Goal: Information Seeking & Learning: Learn about a topic

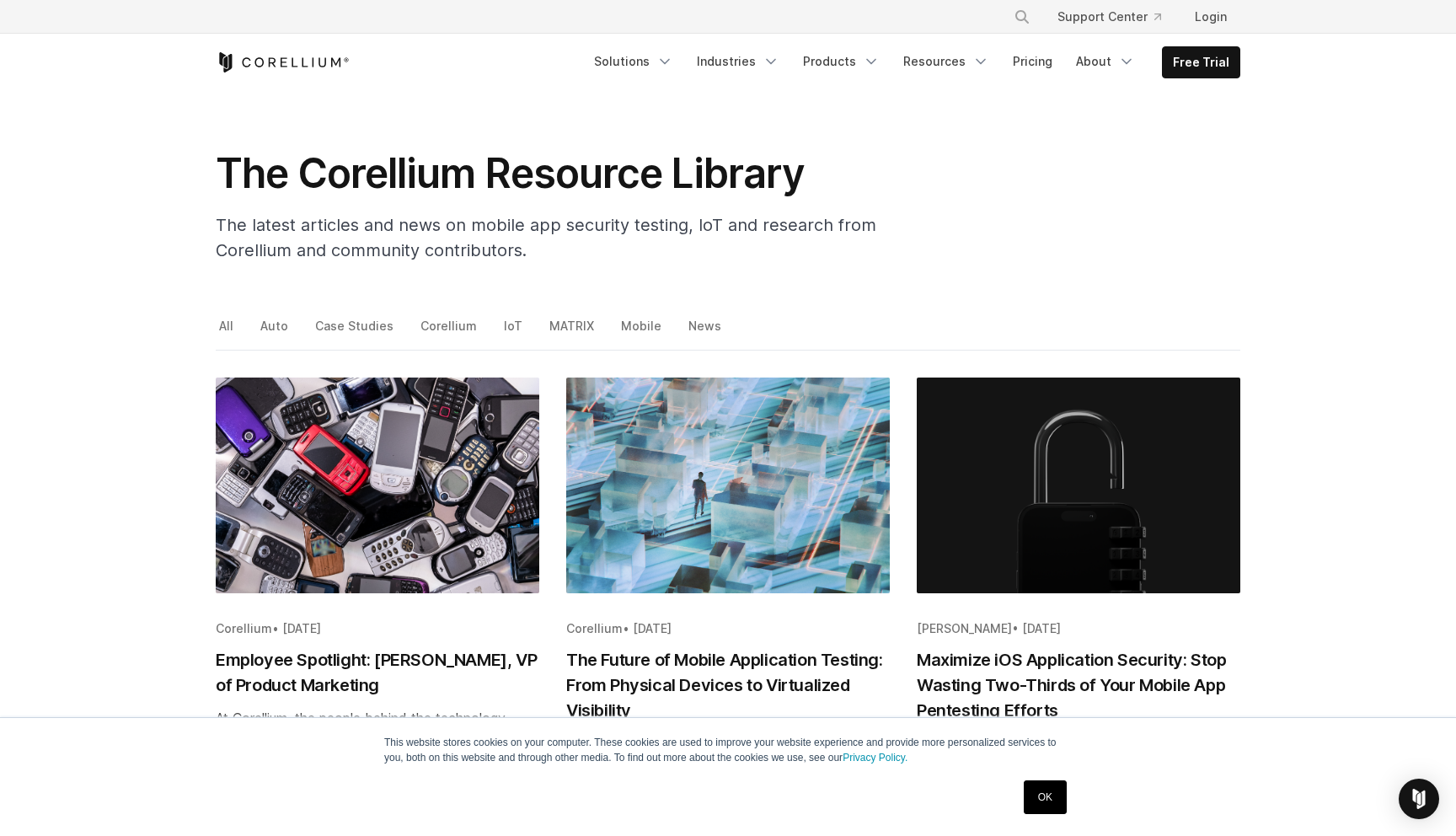
scroll to position [45, 0]
click at [628, 329] on link "Mobile" at bounding box center [643, 331] width 49 height 35
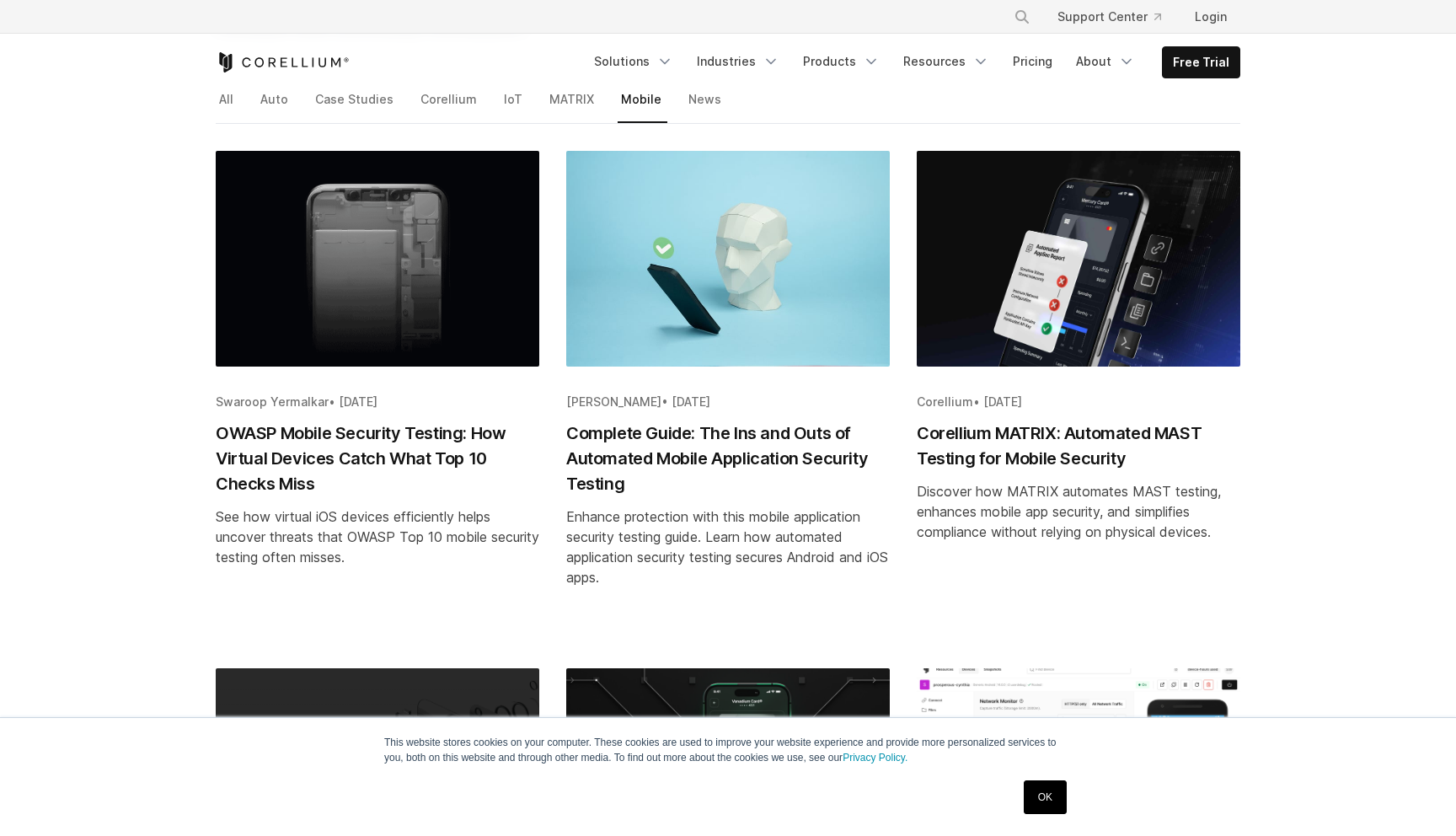
scroll to position [272, 0]
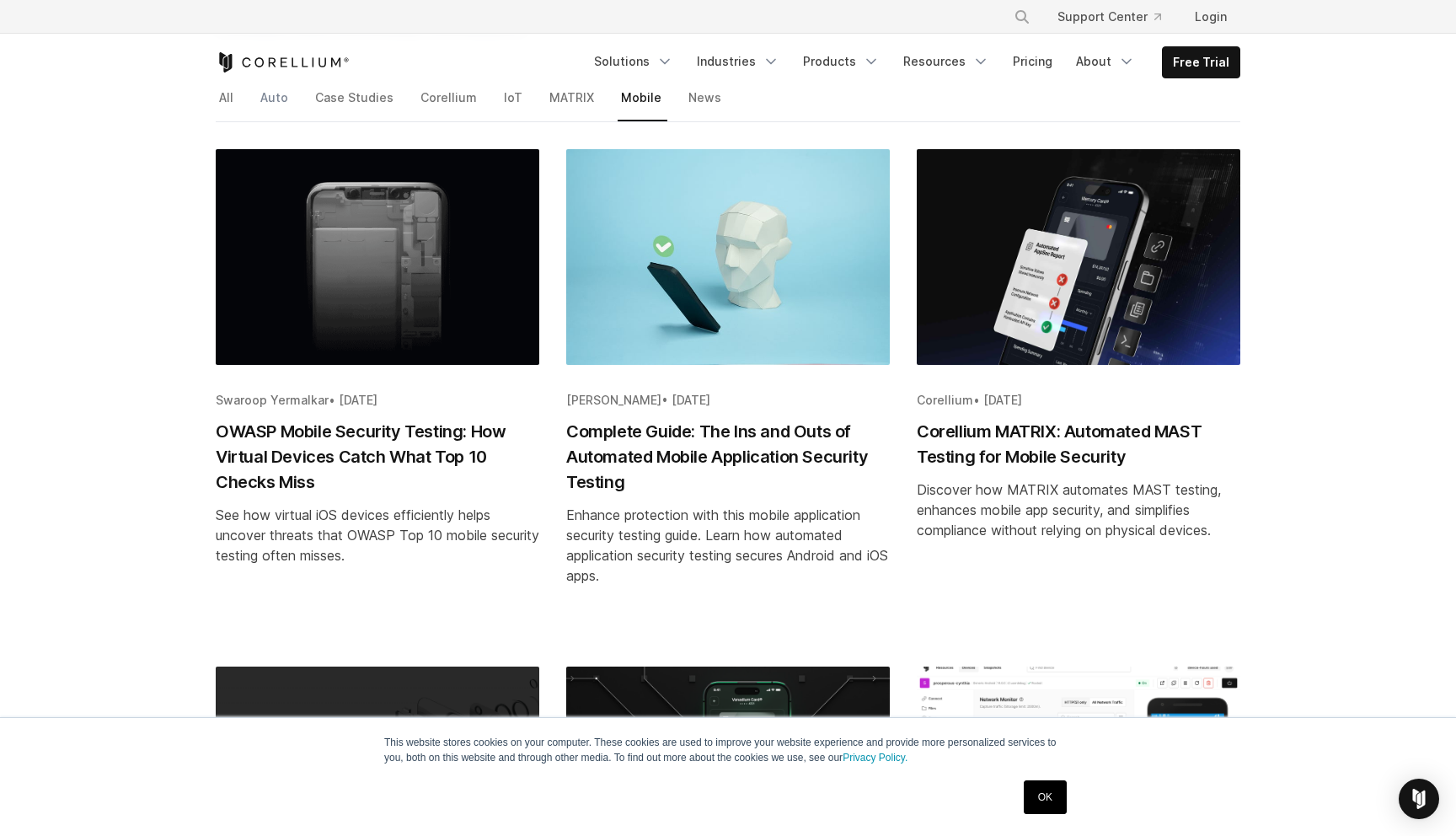
click at [280, 102] on link "Auto" at bounding box center [275, 103] width 37 height 35
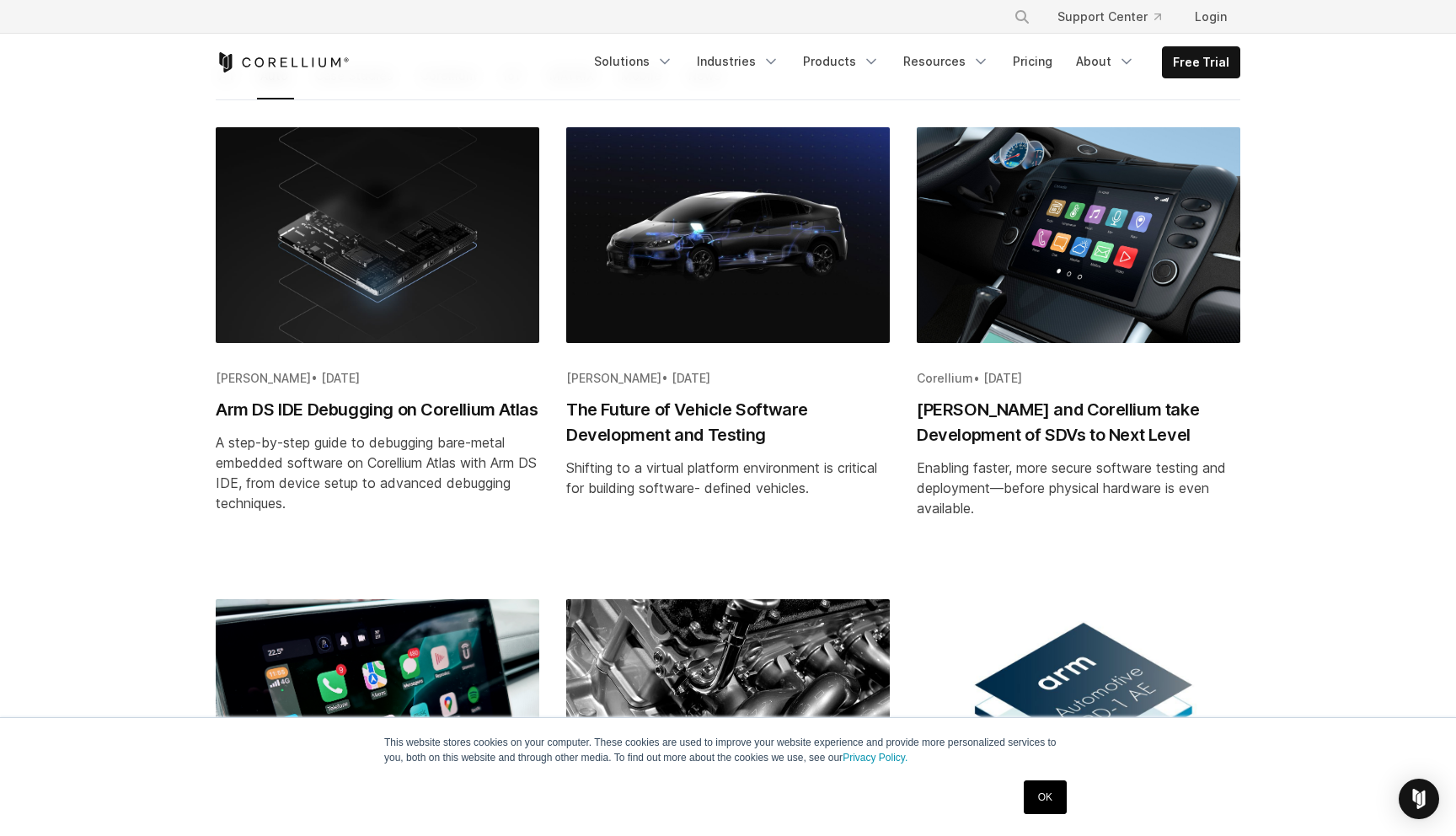
scroll to position [289, 0]
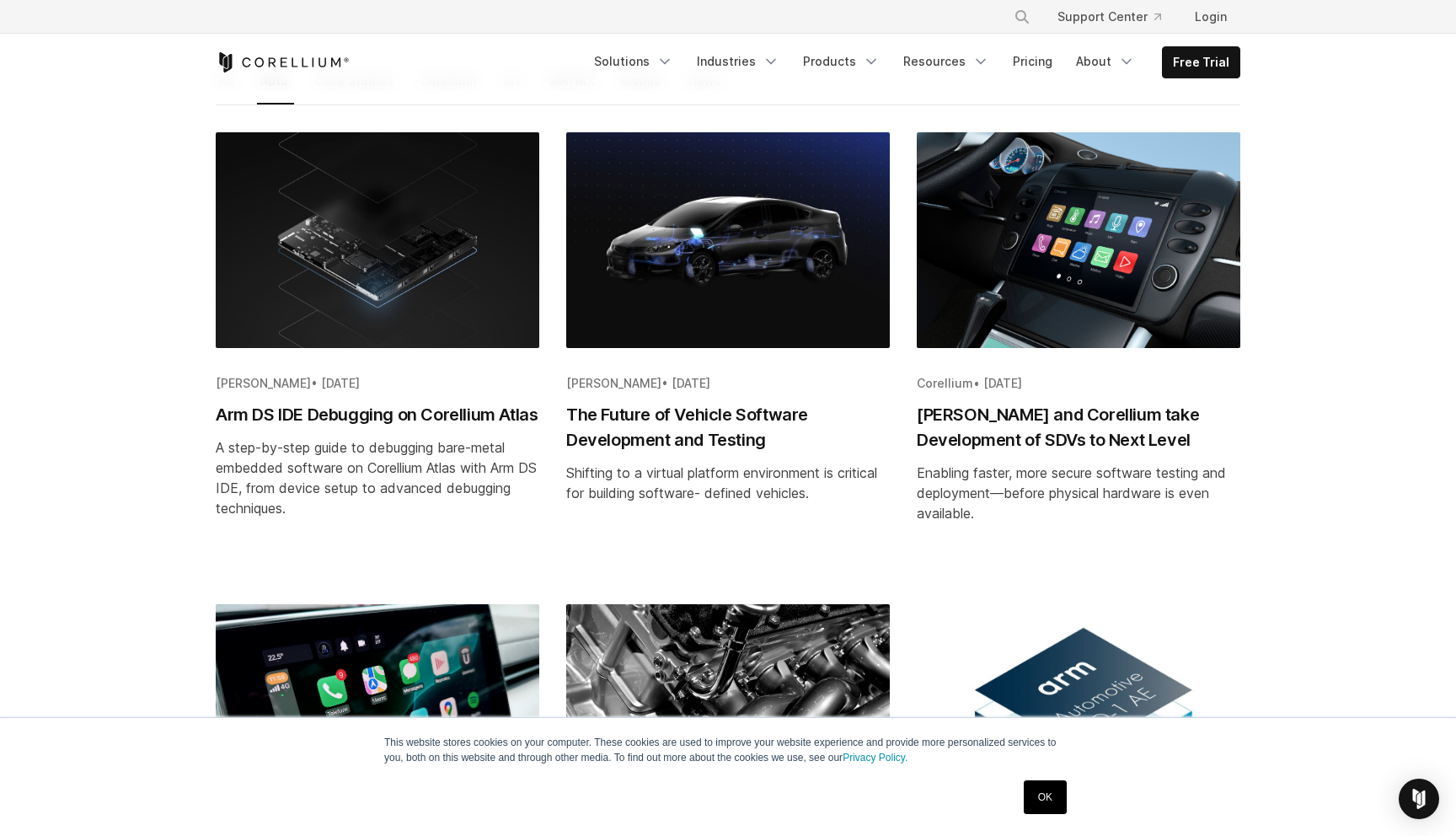
click at [369, 424] on h2 "Arm DS IDE Debugging on Corellium Atlas" at bounding box center [377, 414] width 323 height 26
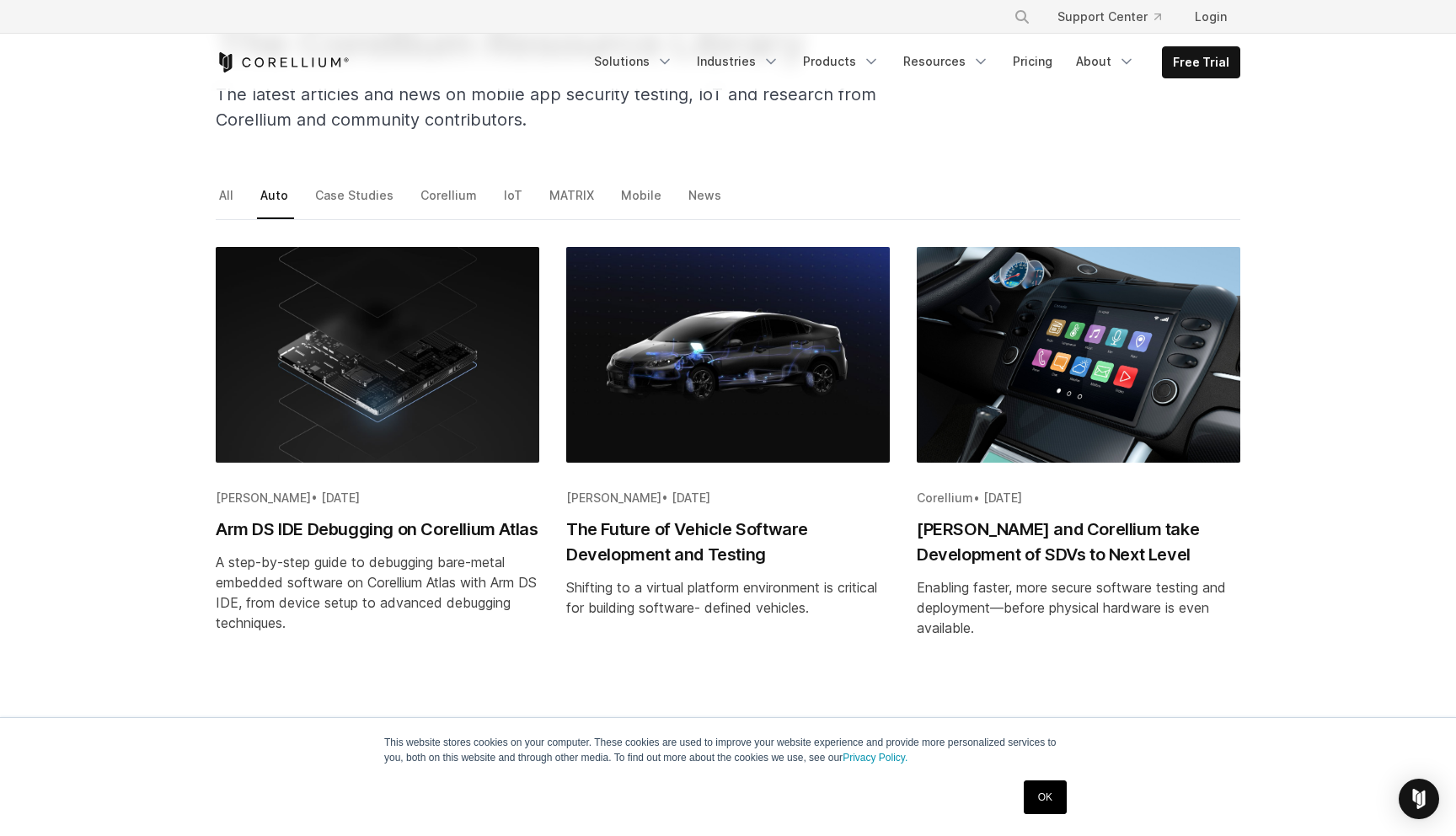
scroll to position [177, 0]
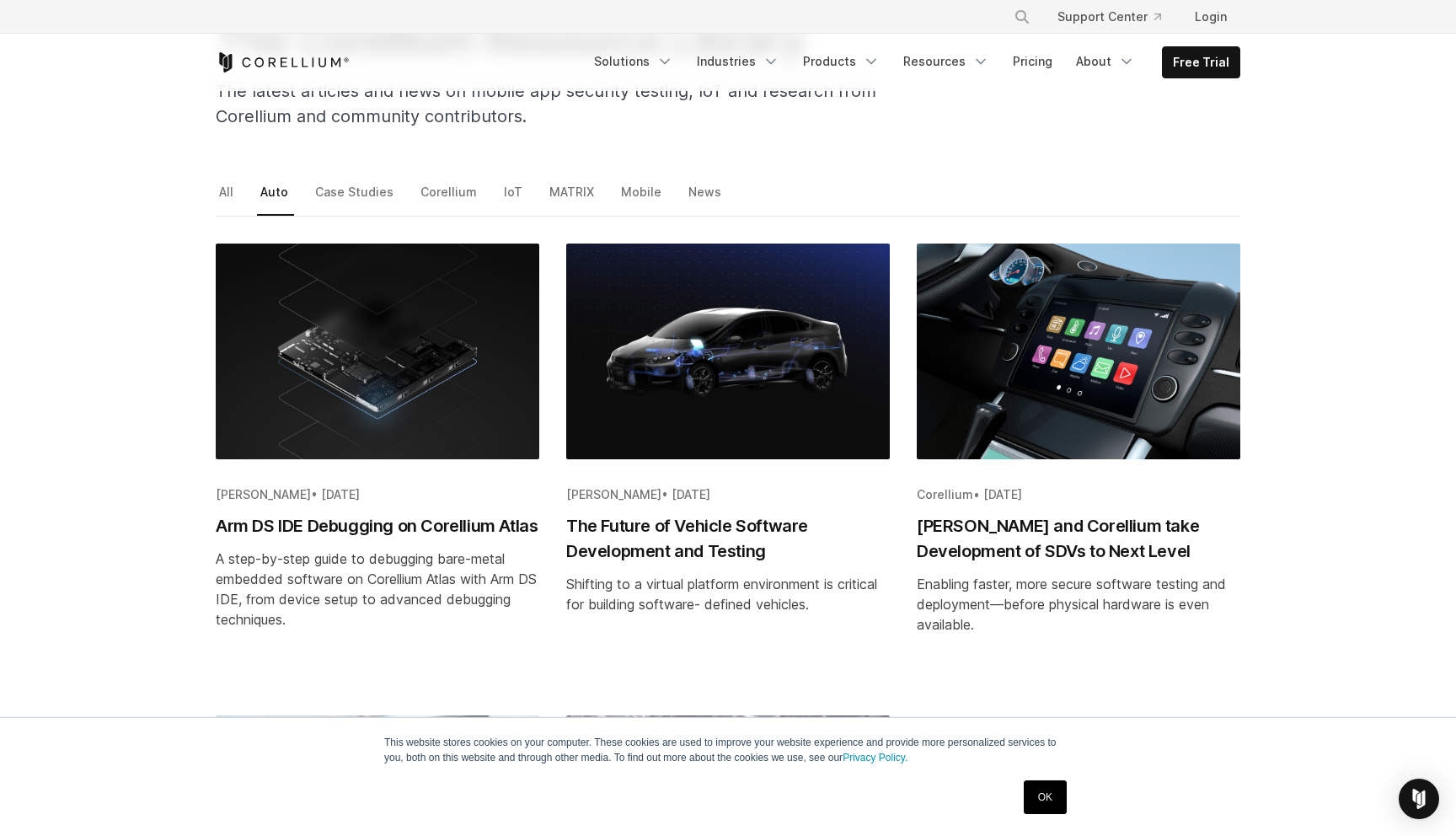
click at [812, 467] on div "Beth Barach • May 29, 2025 The Future of Vehicle Software Development and Testi…" at bounding box center [728, 429] width 323 height 371
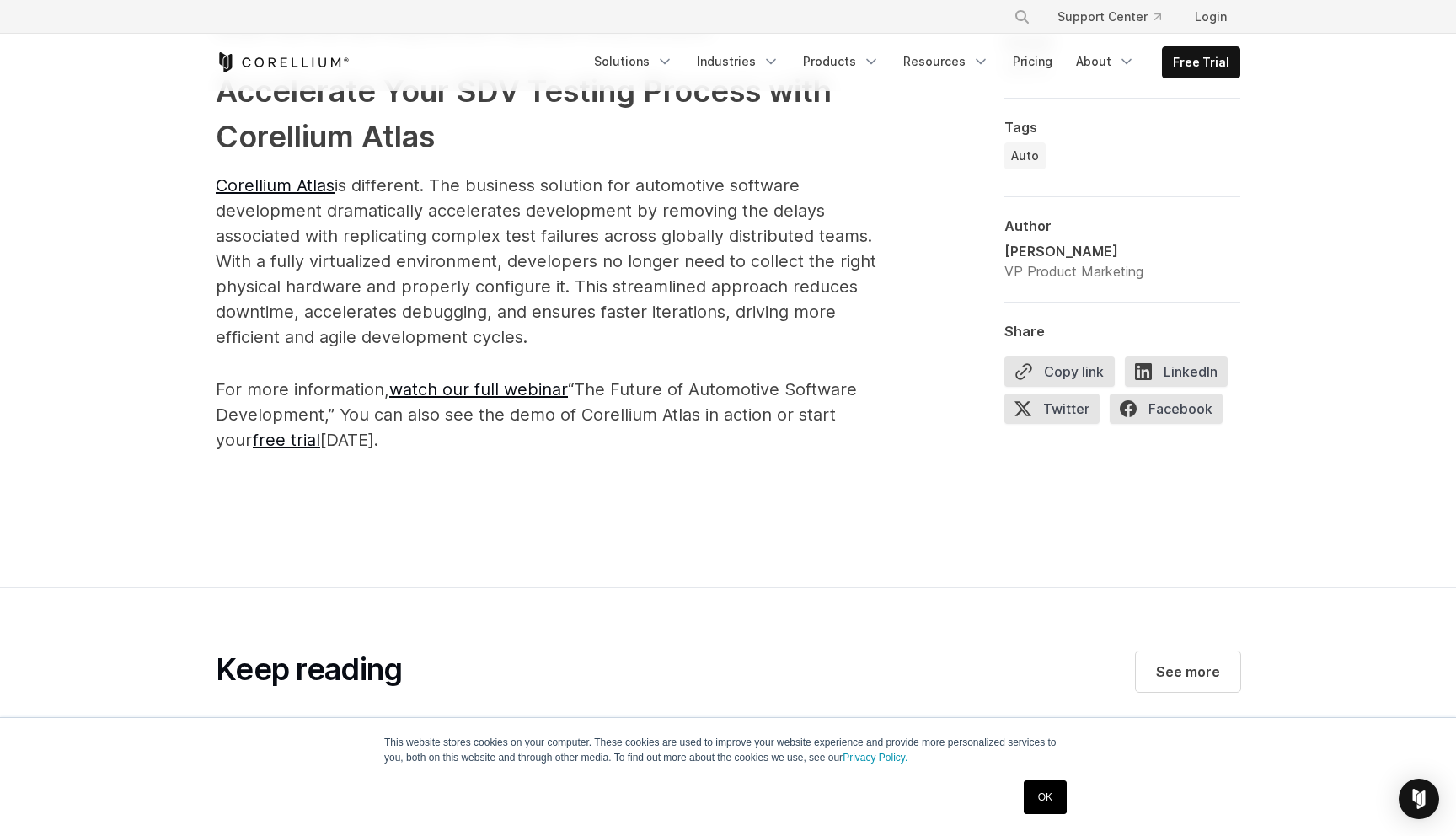
scroll to position [3105, 0]
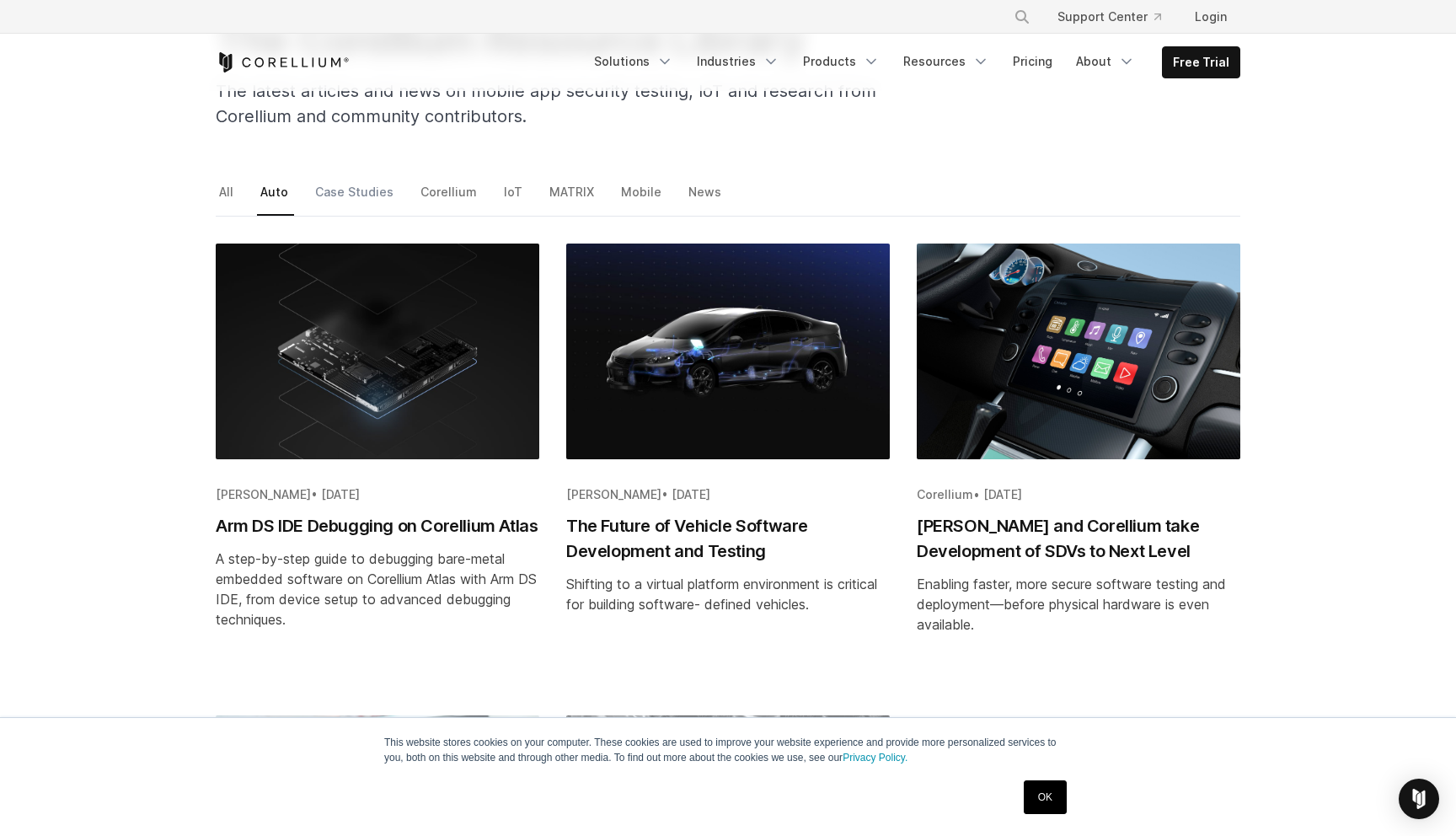
click at [358, 191] on link "Case Studies" at bounding box center [355, 198] width 87 height 35
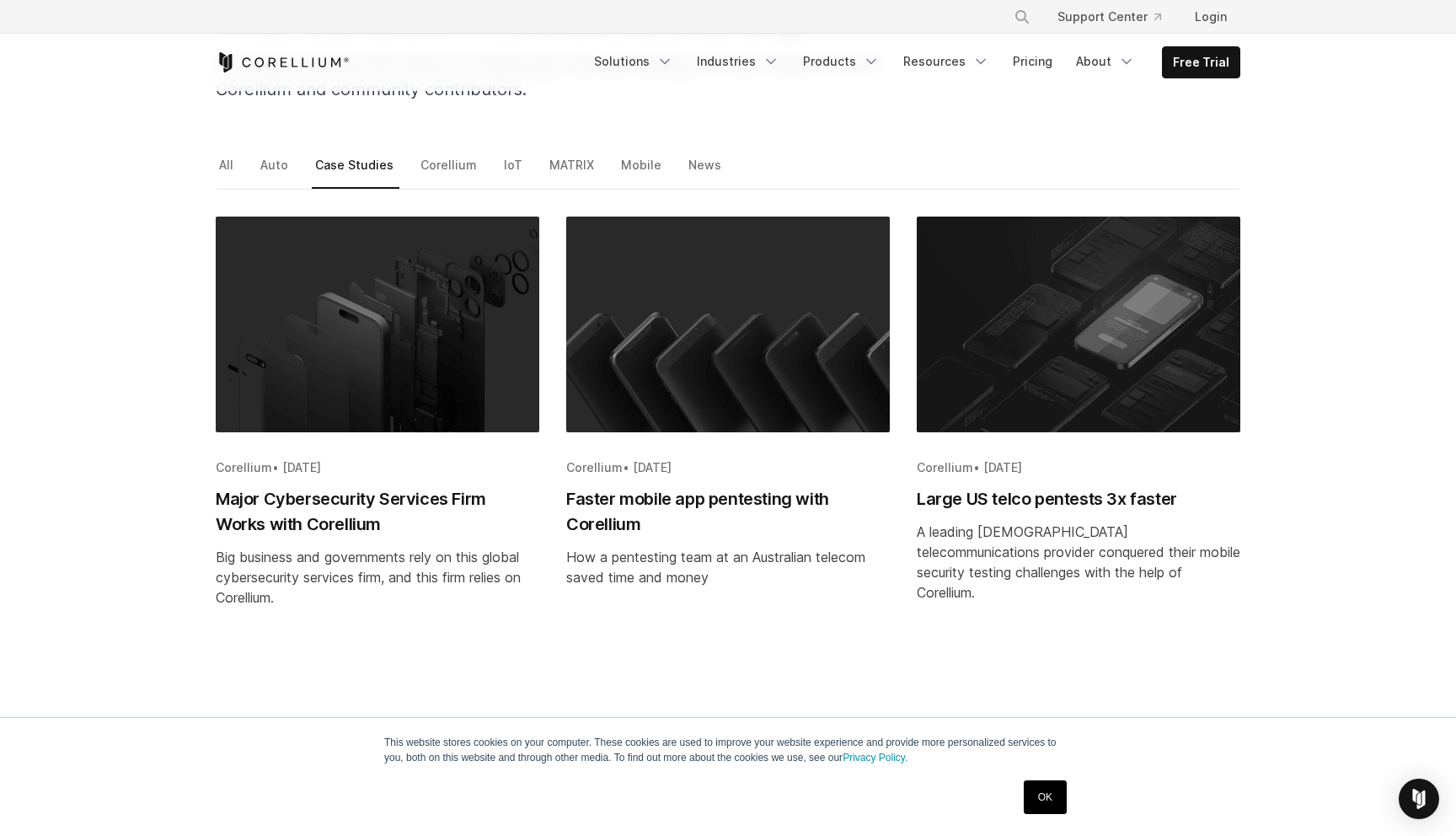
scroll to position [216, 0]
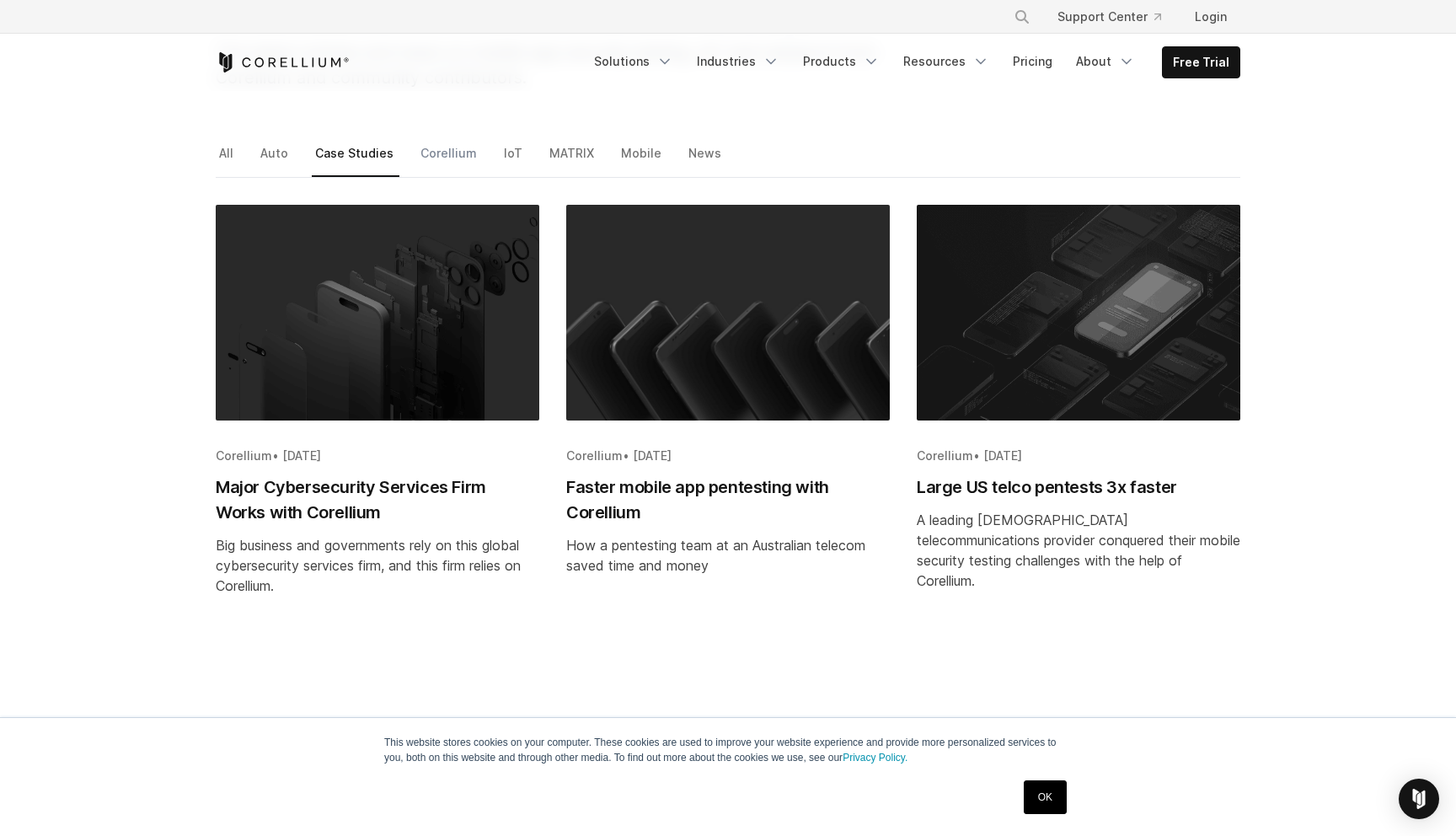
click at [455, 161] on link "Corellium" at bounding box center [449, 159] width 65 height 35
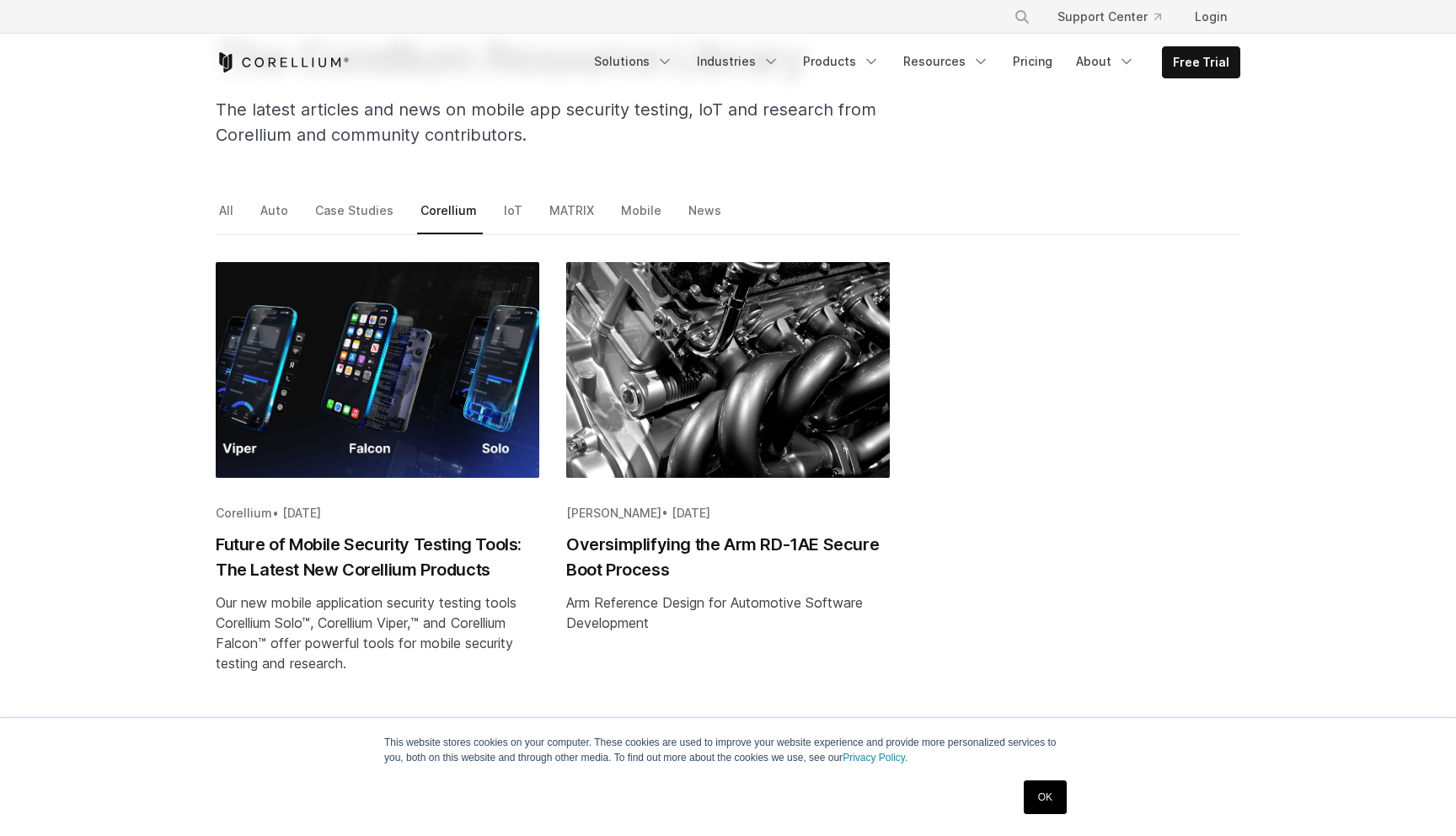
scroll to position [158, 0]
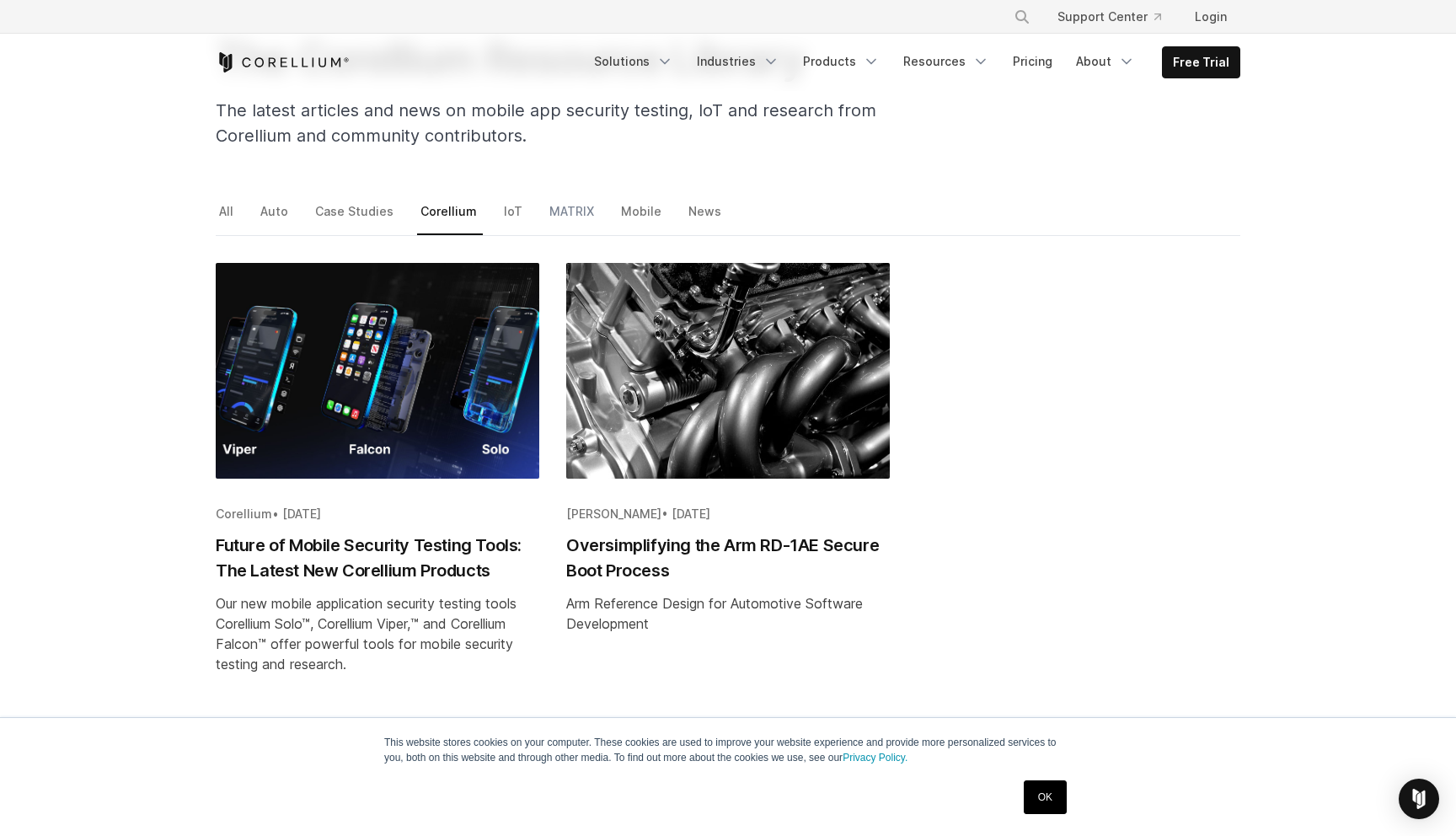
click at [563, 207] on link "MATRIX" at bounding box center [572, 217] width 54 height 35
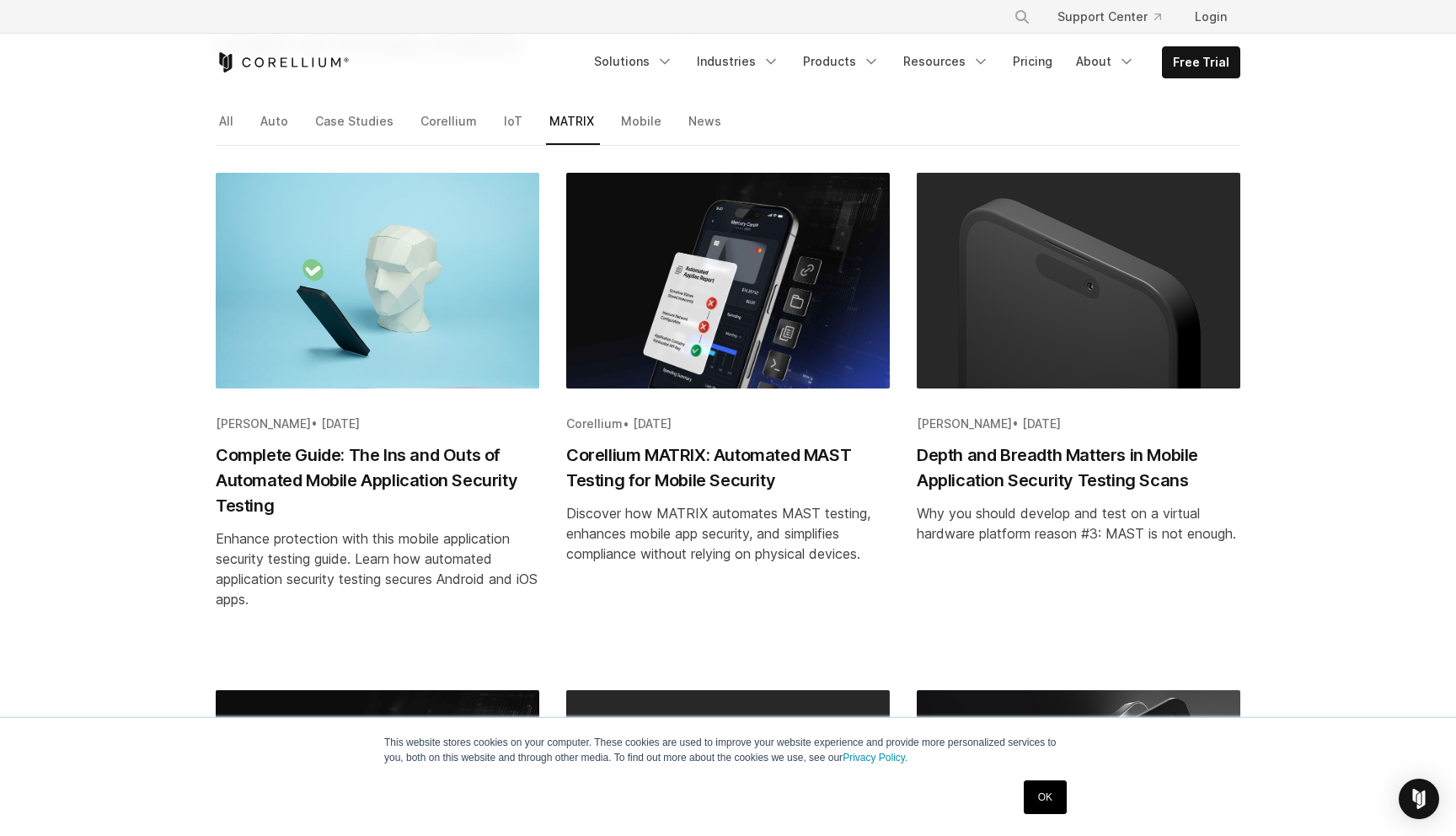
scroll to position [245, 0]
